Goal: Task Accomplishment & Management: Use online tool/utility

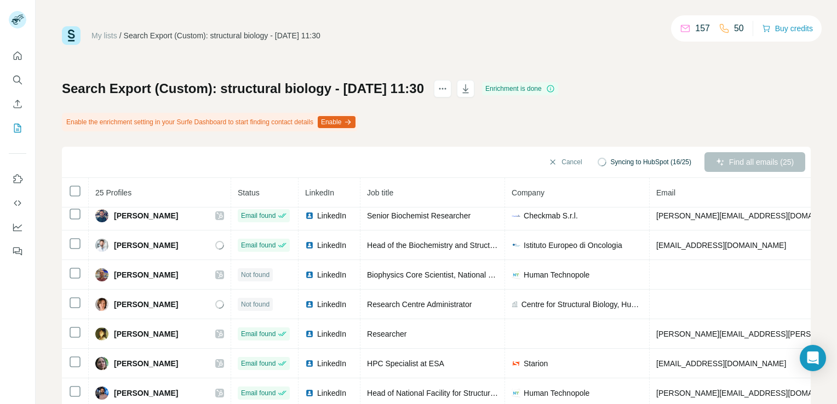
click at [72, 183] on th at bounding box center [75, 193] width 27 height 30
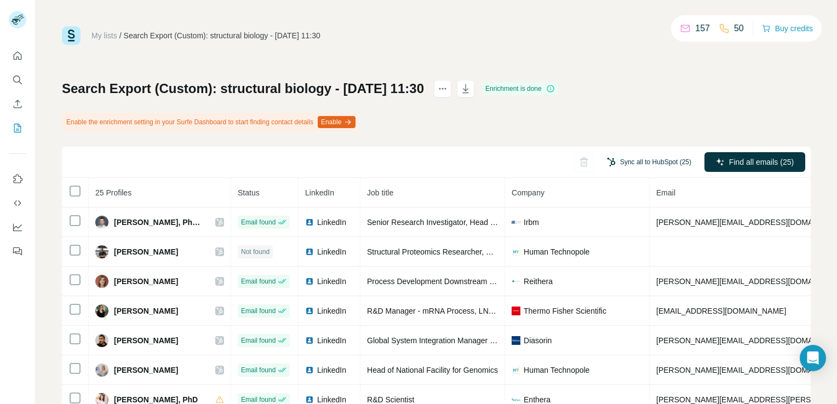
click at [650, 166] on button "Sync all to HubSpot (25)" at bounding box center [649, 162] width 100 height 16
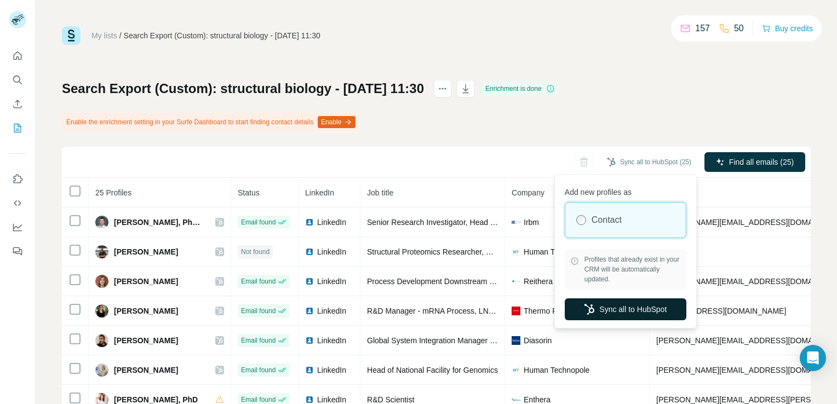
click at [666, 310] on button "Sync all to HubSpot" at bounding box center [625, 309] width 122 height 22
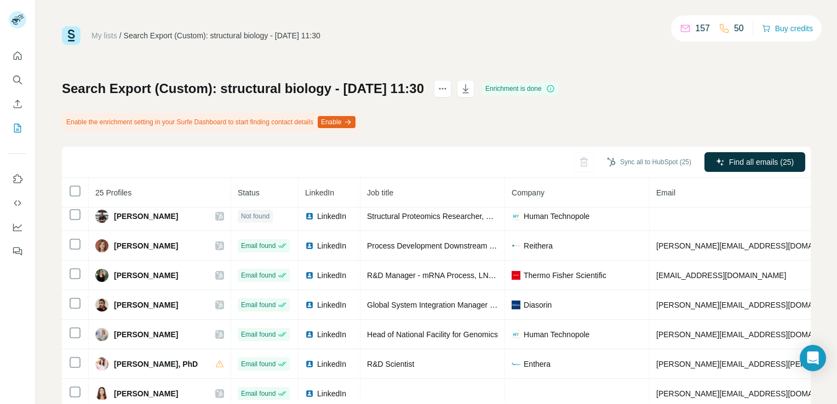
scroll to position [55, 0]
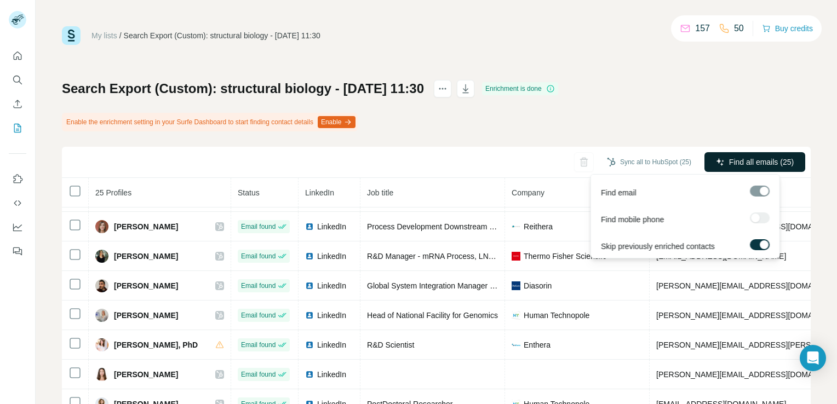
click at [764, 167] on span "Find all emails (25)" at bounding box center [761, 162] width 65 height 11
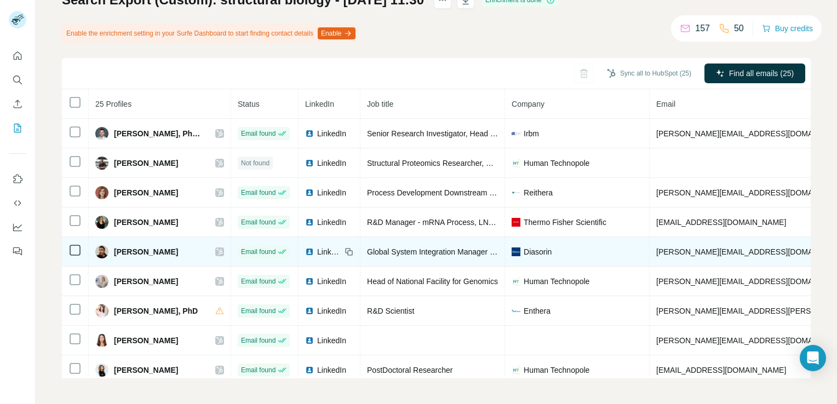
scroll to position [0, 0]
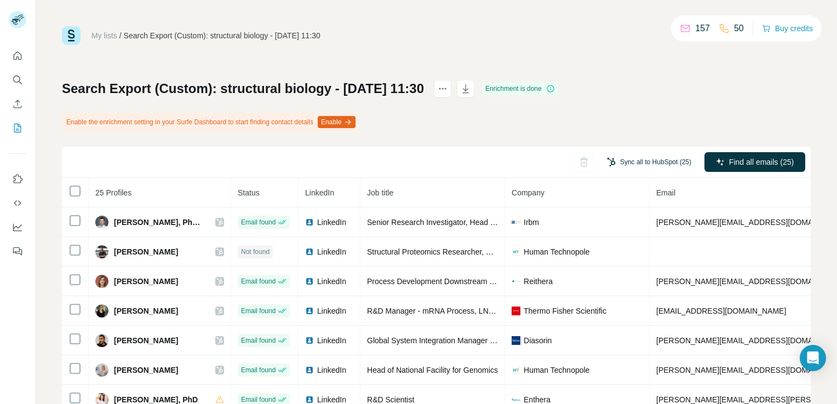
click at [623, 160] on button "Sync all to HubSpot (25)" at bounding box center [649, 162] width 100 height 16
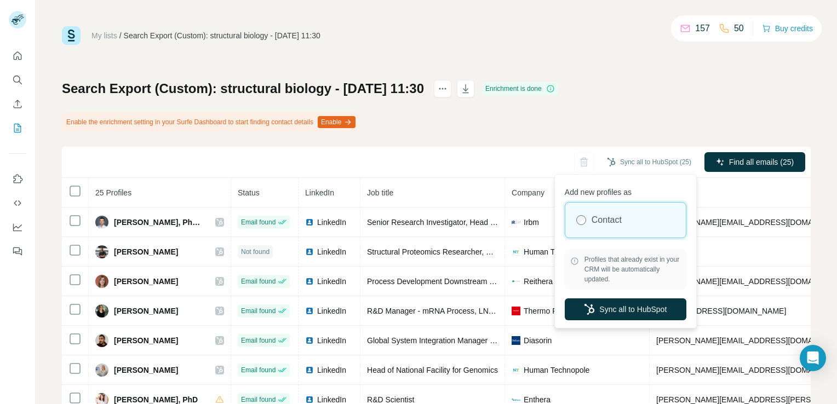
click at [617, 134] on div "Search Export (Custom): structural biology - 20/08/2025 11:30 Enrichment is don…" at bounding box center [436, 273] width 748 height 387
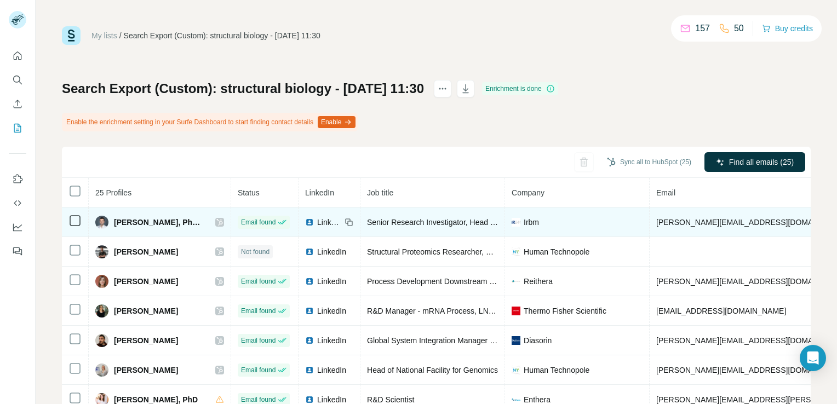
click at [145, 218] on span "Alessandro Piai, PhD MBA" at bounding box center [159, 222] width 90 height 11
click at [216, 222] on icon at bounding box center [219, 222] width 7 height 9
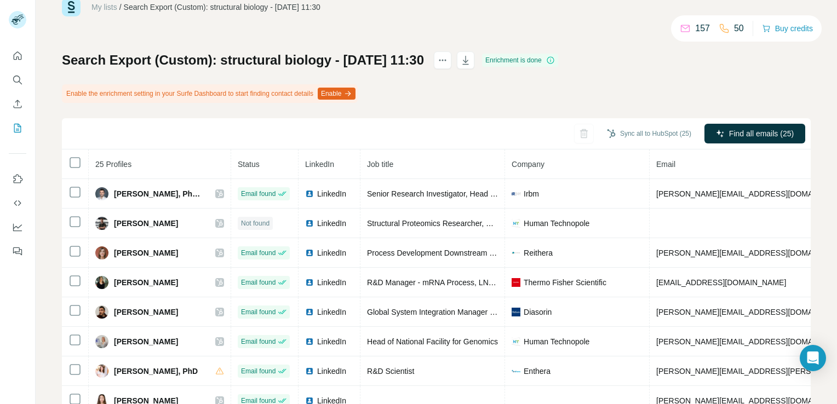
scroll to position [55, 0]
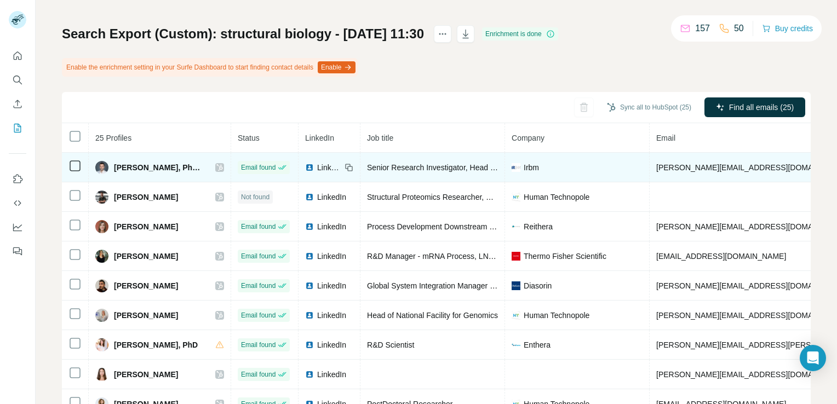
click at [216, 168] on icon at bounding box center [219, 167] width 7 height 9
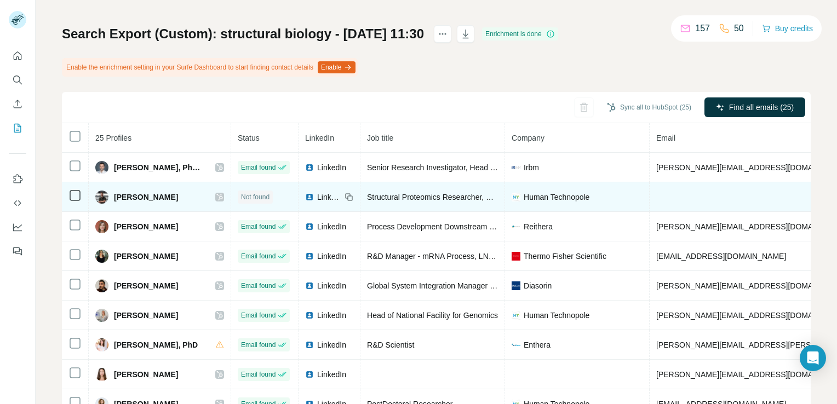
click at [216, 196] on icon at bounding box center [219, 197] width 7 height 9
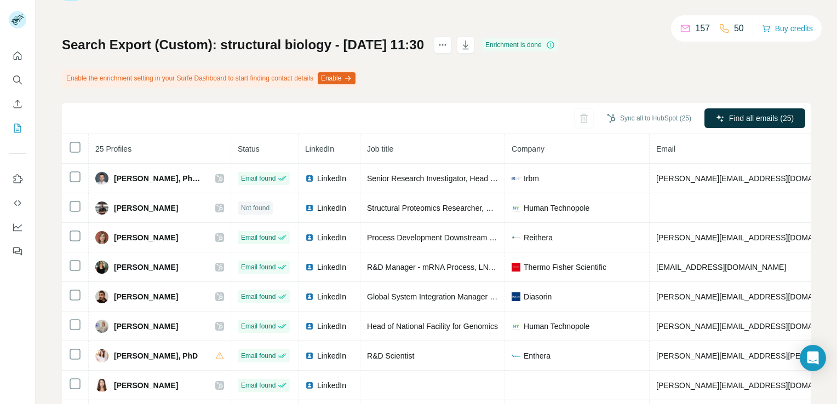
scroll to position [89, 0]
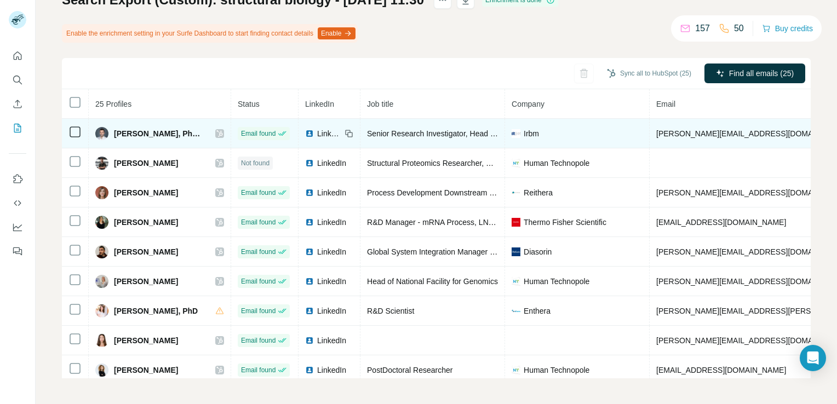
click at [216, 129] on icon at bounding box center [219, 133] width 7 height 9
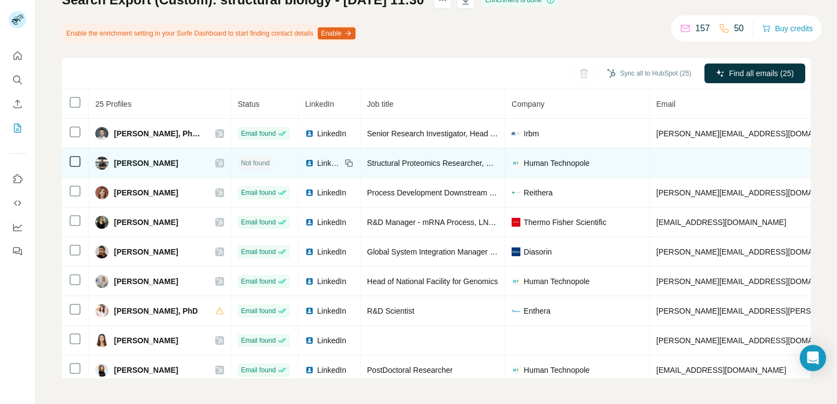
click at [216, 162] on icon at bounding box center [219, 163] width 6 height 7
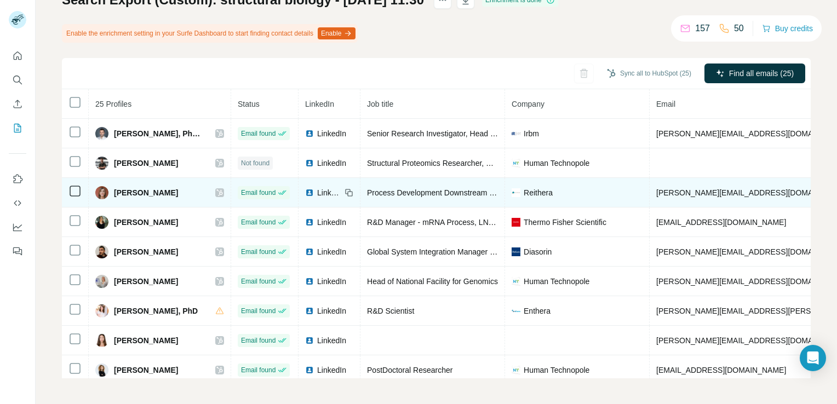
click at [216, 191] on icon at bounding box center [219, 192] width 7 height 9
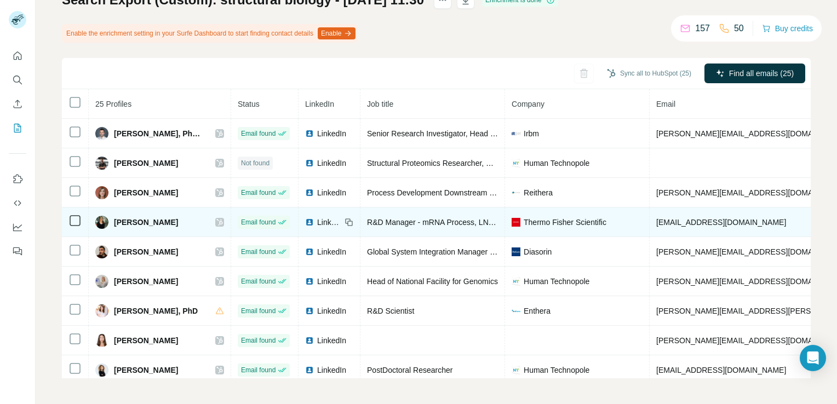
click at [216, 218] on icon at bounding box center [219, 222] width 7 height 9
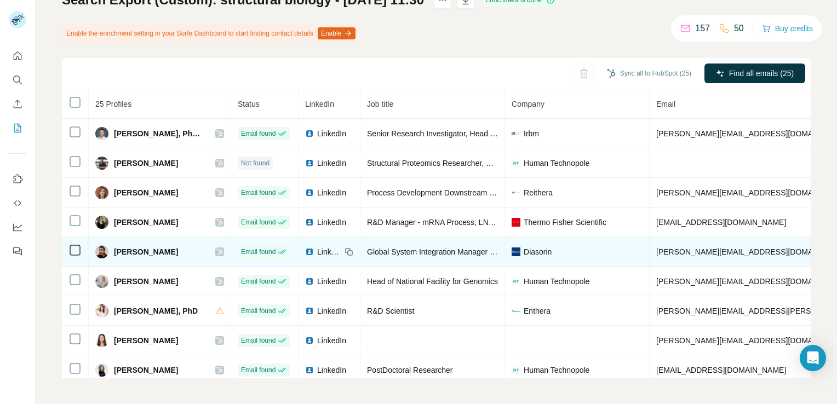
click at [215, 249] on div at bounding box center [219, 251] width 9 height 9
click at [216, 250] on icon at bounding box center [219, 251] width 7 height 9
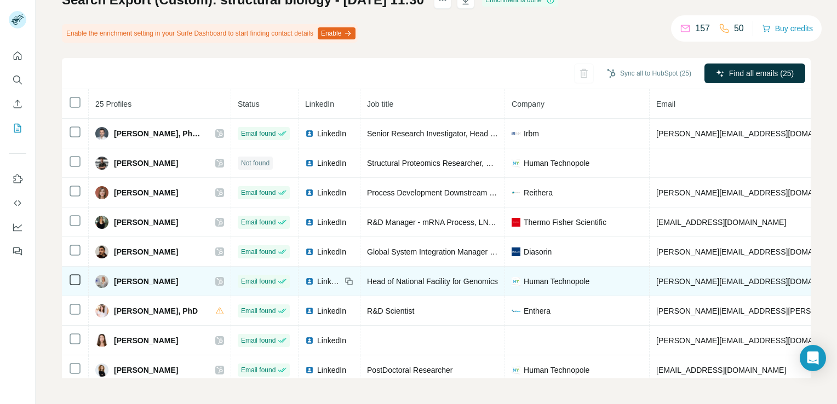
click at [216, 279] on icon at bounding box center [219, 281] width 7 height 9
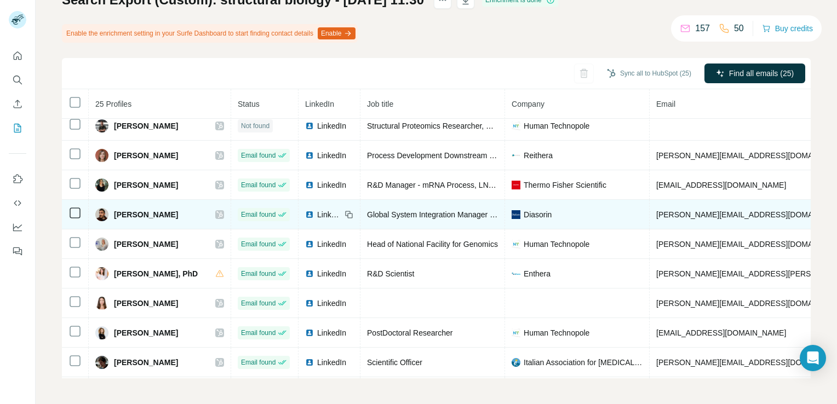
scroll to position [55, 0]
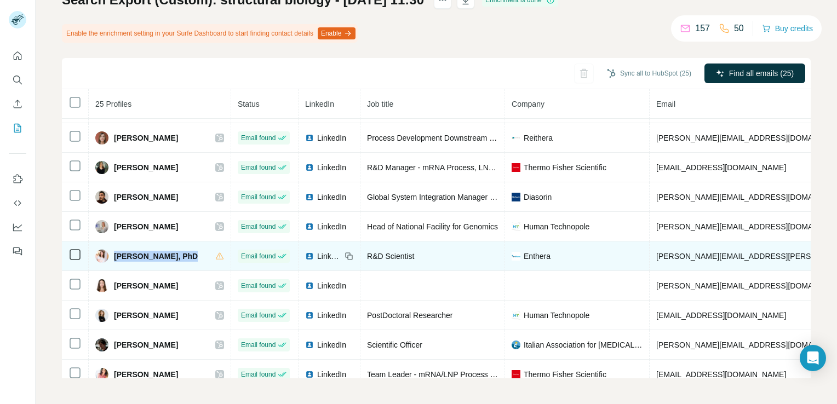
drag, startPoint x: 181, startPoint y: 253, endPoint x: 115, endPoint y: 250, distance: 65.8
click at [115, 251] on span "Cristina Cecchetti, PhD" at bounding box center [156, 256] width 84 height 11
copy span "Cristina Cecchetti"
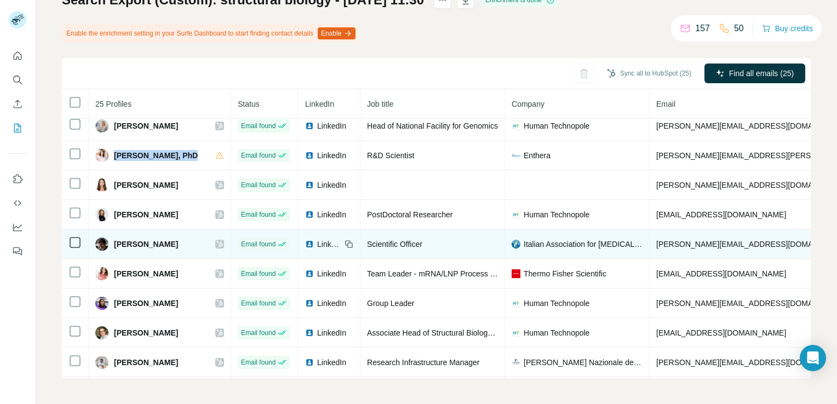
scroll to position [164, 0]
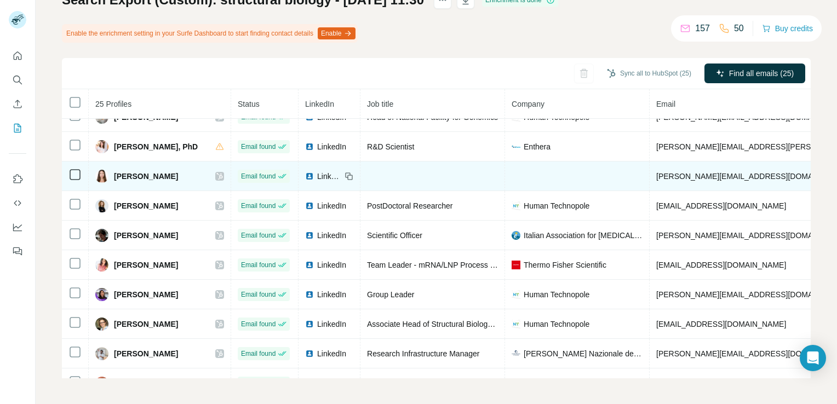
click at [216, 172] on icon at bounding box center [219, 176] width 7 height 9
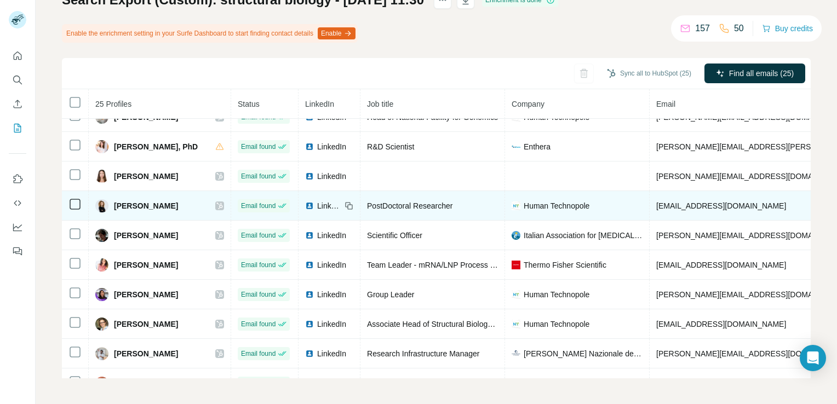
click at [216, 203] on div at bounding box center [219, 205] width 9 height 9
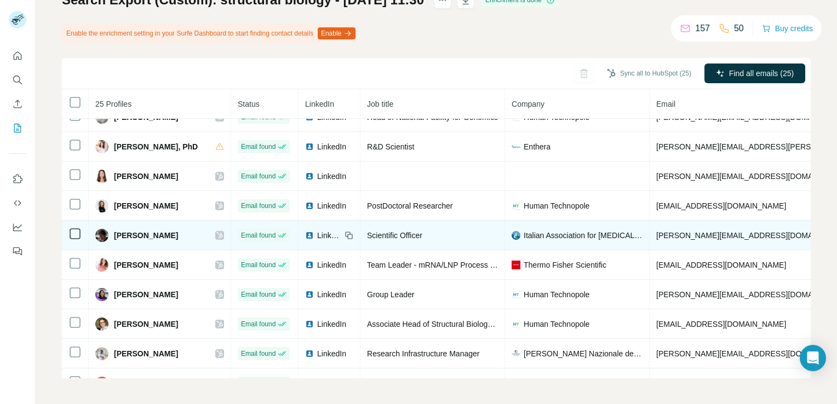
click at [216, 232] on icon at bounding box center [219, 235] width 7 height 9
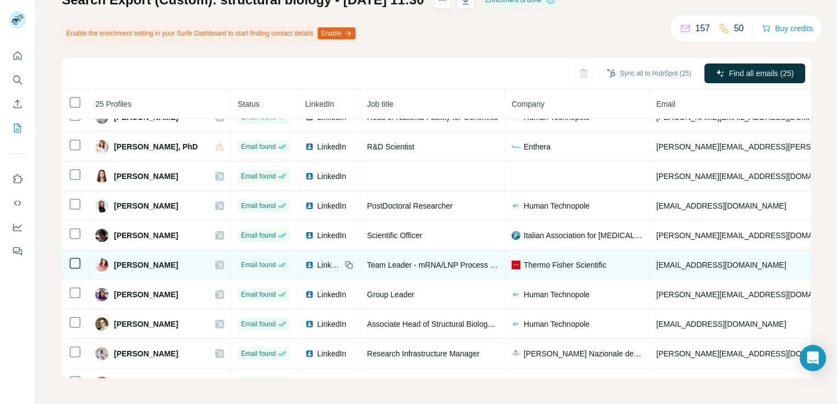
click at [216, 262] on icon at bounding box center [219, 265] width 6 height 7
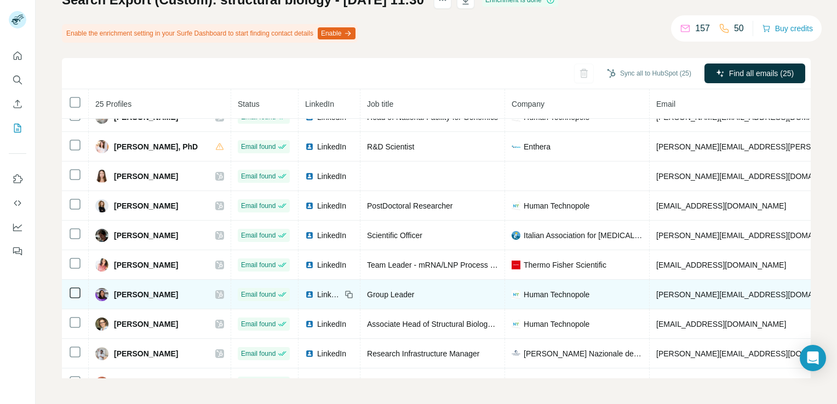
click at [216, 290] on icon at bounding box center [219, 294] width 7 height 9
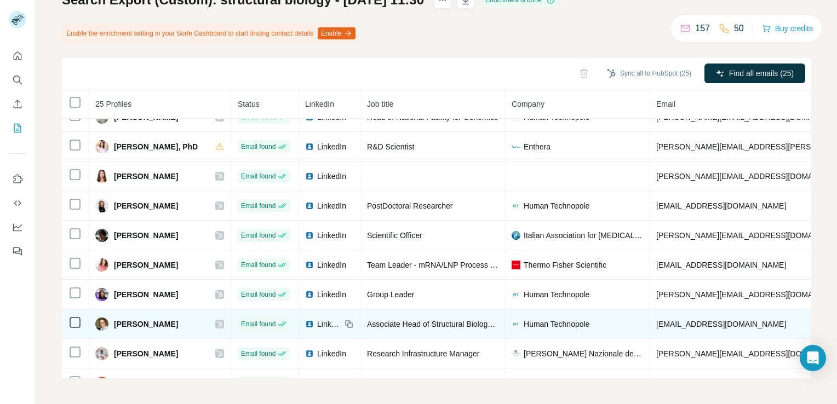
click at [216, 321] on icon at bounding box center [219, 324] width 7 height 9
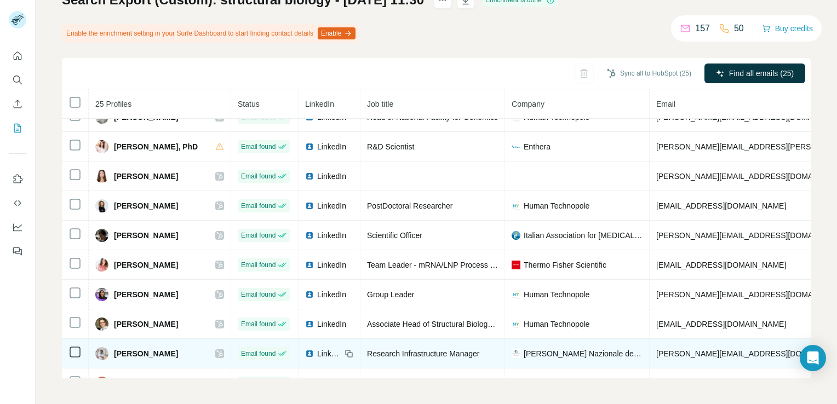
click at [216, 350] on icon at bounding box center [219, 353] width 7 height 9
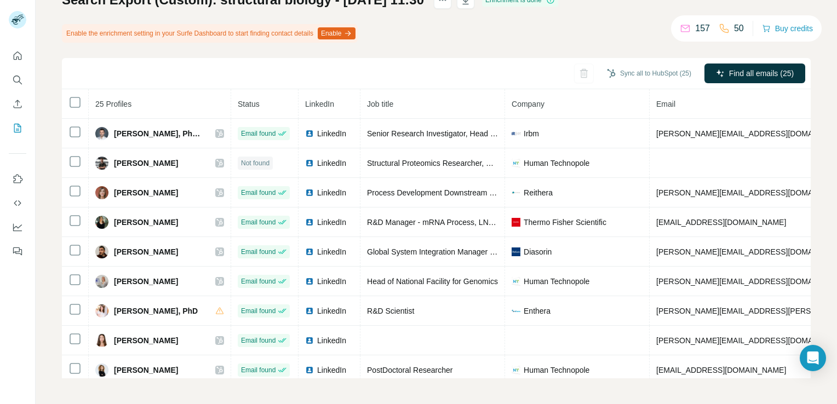
scroll to position [0, 0]
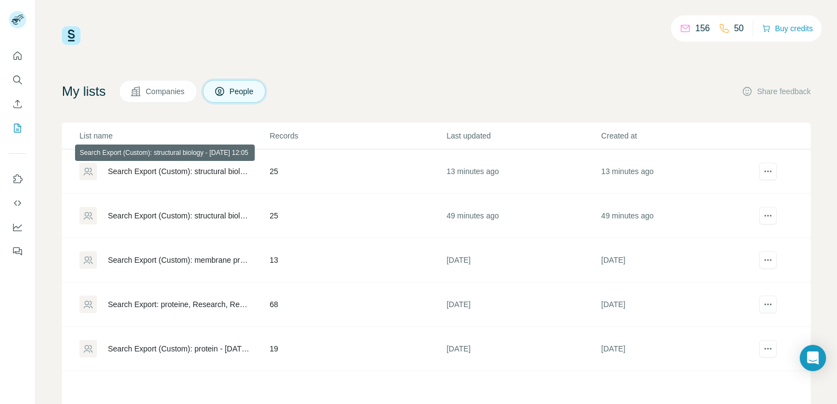
click at [195, 170] on div "Search Export (Custom): structural biology - 20/08/2025 12:05" at bounding box center [179, 171] width 143 height 11
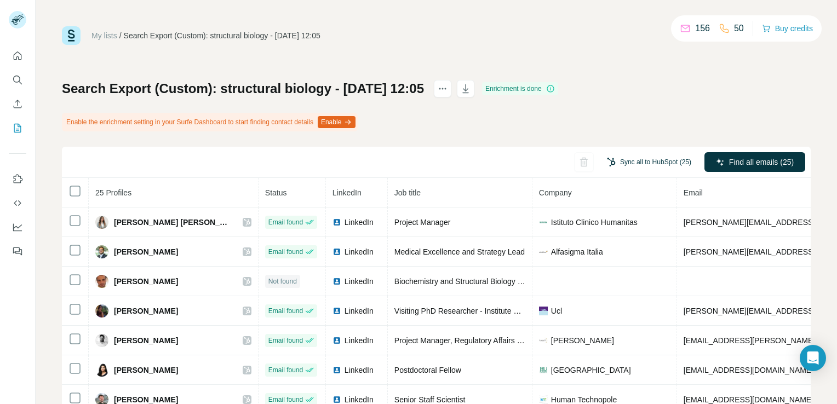
click at [632, 160] on button "Sync all to HubSpot (25)" at bounding box center [649, 162] width 100 height 16
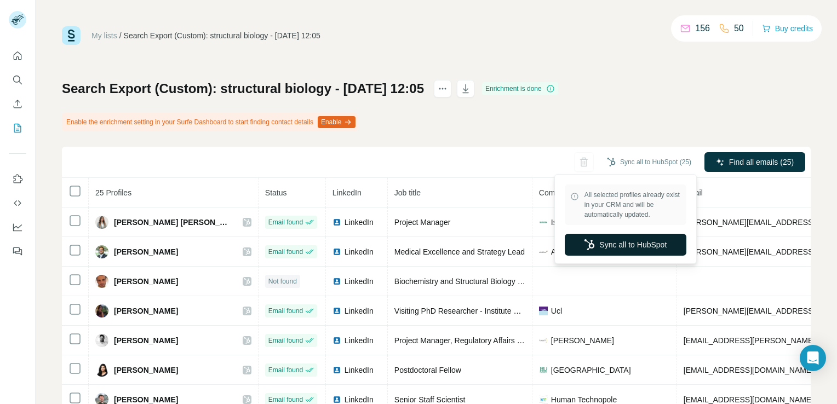
click at [655, 244] on button "Sync all to HubSpot" at bounding box center [625, 245] width 122 height 22
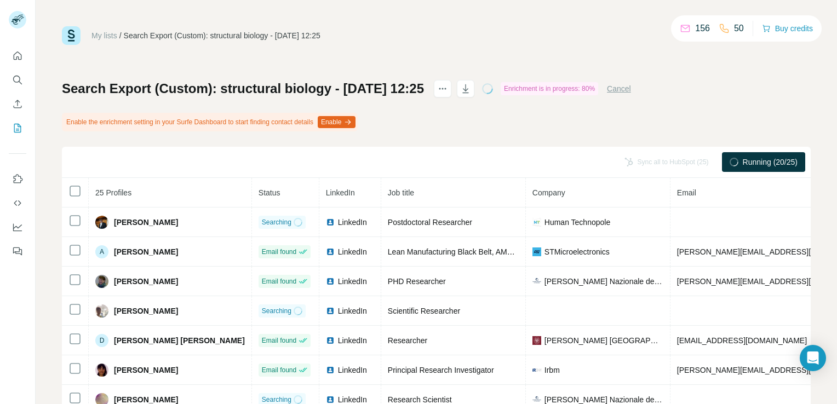
scroll to position [55, 0]
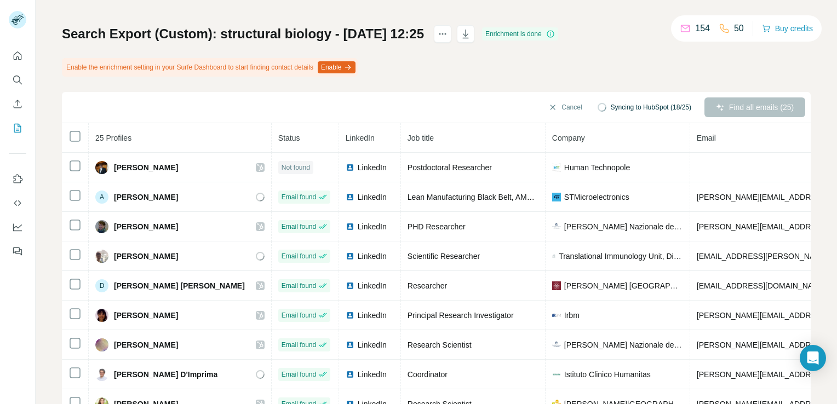
click at [419, 87] on div "Search Export (Custom): structural biology - [DATE] 12:25 Enrichment is done En…" at bounding box center [436, 218] width 748 height 387
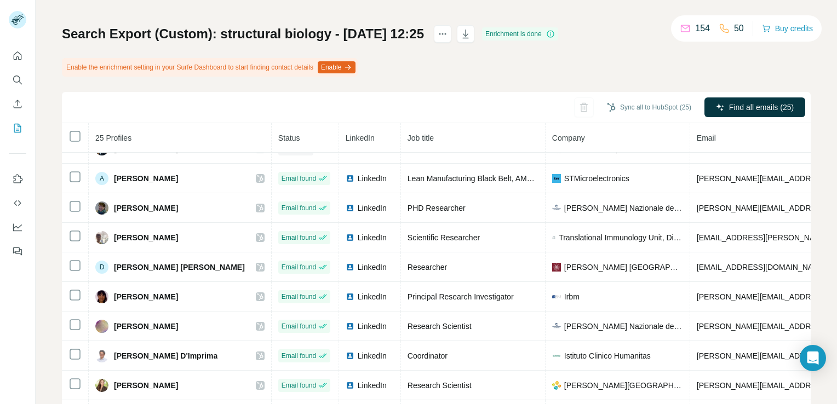
scroll to position [0, 0]
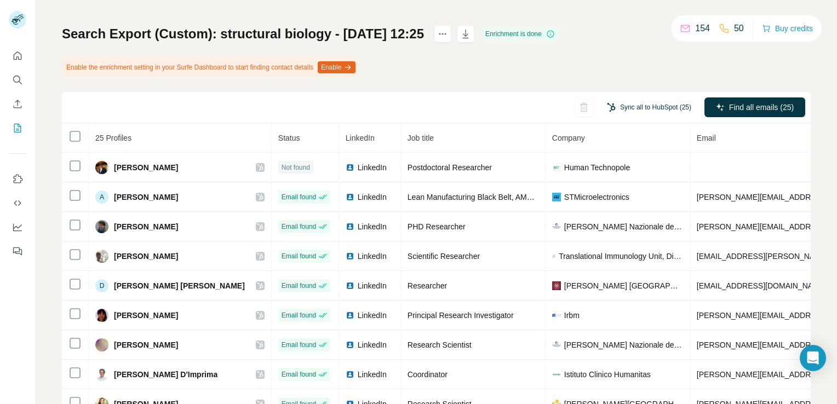
click at [638, 107] on button "Sync all to HubSpot (25)" at bounding box center [649, 107] width 100 height 16
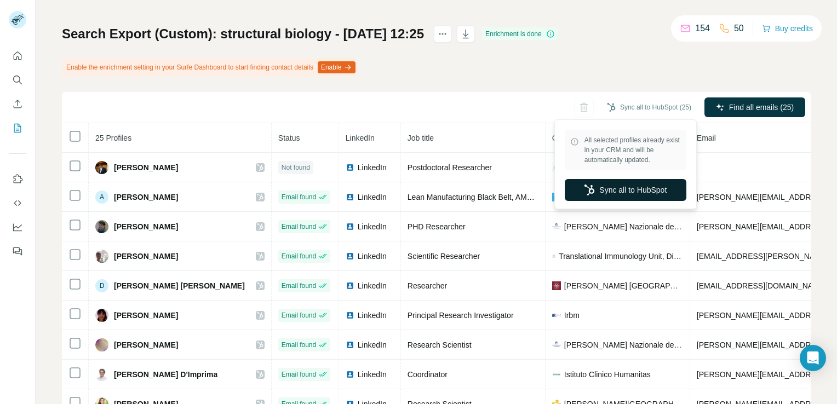
click at [626, 193] on button "Sync all to HubSpot" at bounding box center [625, 190] width 122 height 22
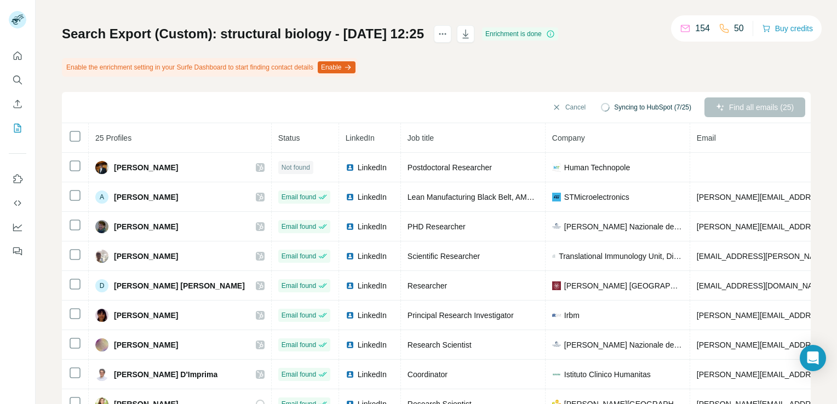
click at [498, 70] on div "Search Export (Custom): structural biology - [DATE] 12:25 Enrichment is done En…" at bounding box center [436, 218] width 748 height 387
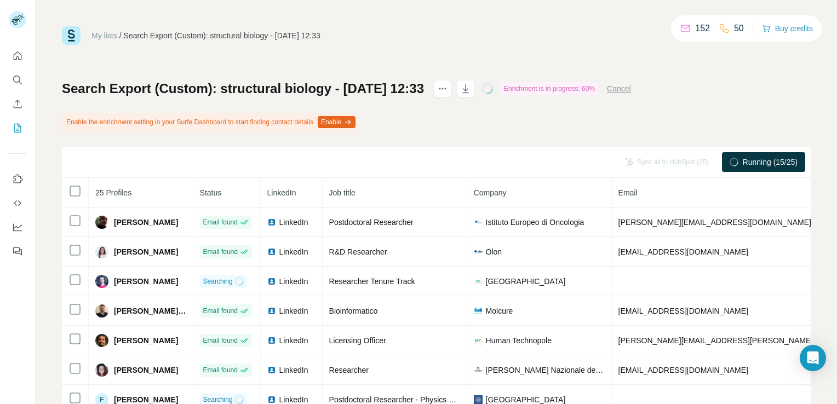
click at [630, 55] on div "My lists / Search Export (Custom): structural biology - 20/08/2025 12:33 152 50…" at bounding box center [436, 246] width 748 height 441
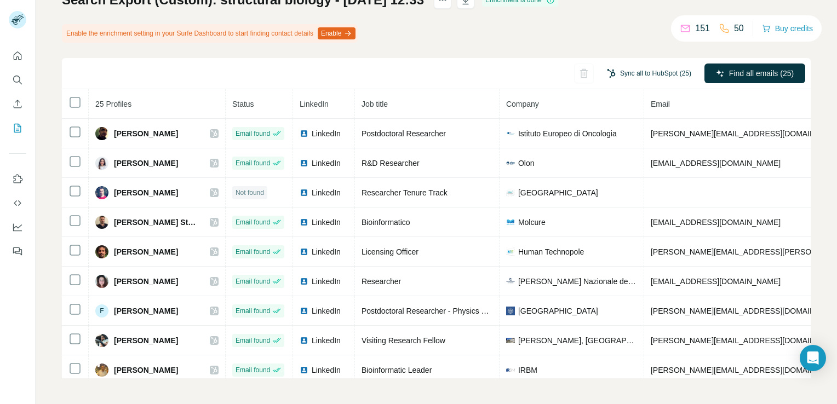
click at [626, 68] on button "Sync all to HubSpot (25)" at bounding box center [649, 73] width 100 height 16
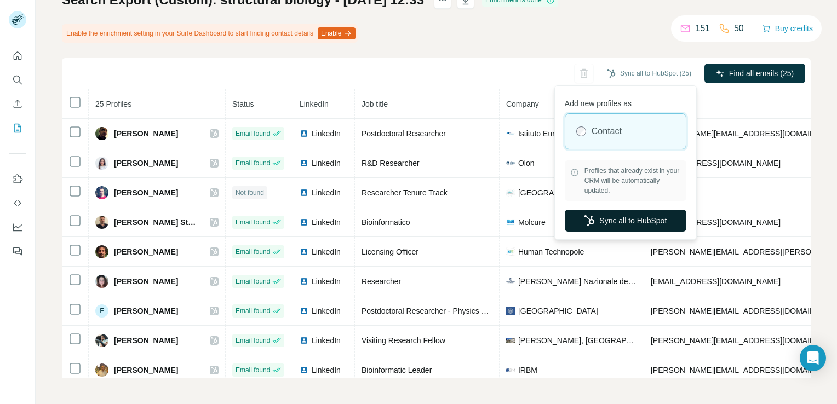
click at [637, 227] on button "Sync all to HubSpot" at bounding box center [625, 221] width 122 height 22
